Goal: Use online tool/utility

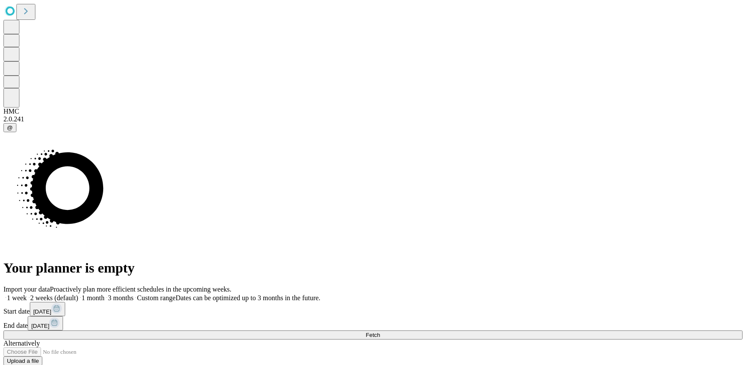
click at [380, 331] on span "Fetch" at bounding box center [373, 334] width 14 height 6
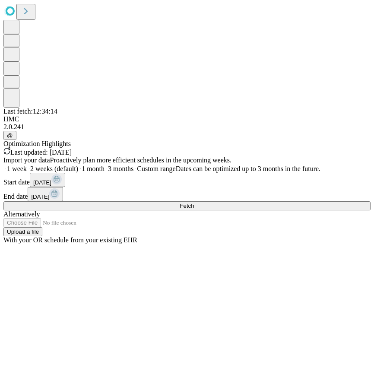
click at [306, 244] on div "Import your data Proactively plan more efficient schedules in the upcoming week…" at bounding box center [186, 200] width 367 height 88
click at [194, 209] on span "Fetch" at bounding box center [187, 205] width 14 height 6
